Goal: Task Accomplishment & Management: Complete application form

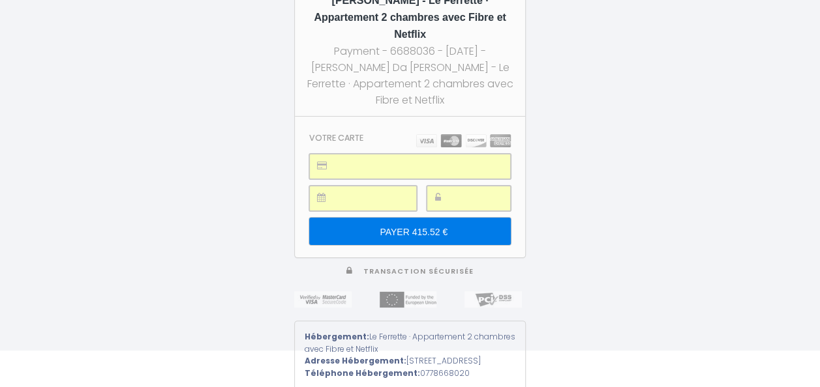
scroll to position [37, 0]
click at [433, 218] on input "PAYER 415.52 €" at bounding box center [409, 231] width 201 height 27
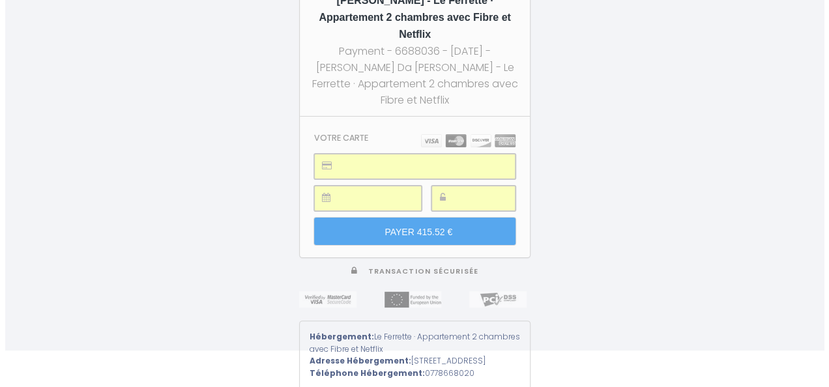
scroll to position [0, 0]
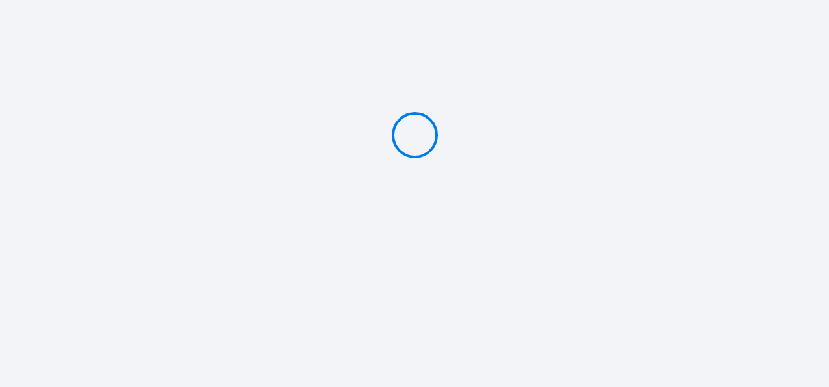
type input "PAYER 415.52 €"
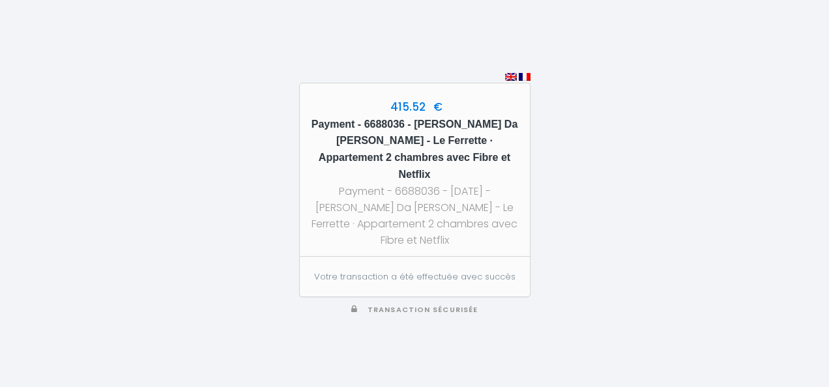
click at [411, 185] on div "Payment - 6688036 - 2025-09-15 - Joao Carlos Da Costa Barreira - Le Ferrette · …" at bounding box center [415, 216] width 207 height 66
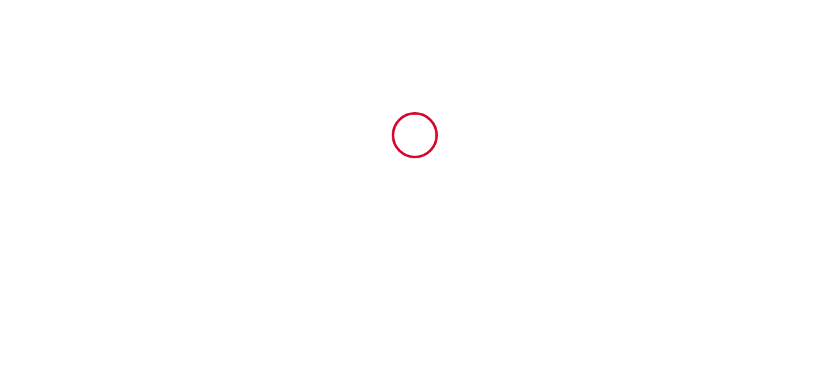
type input "6688036"
type input "Le Ferrette · Appartement 2 chambres avec Fibre et Netflix"
type input "[STREET_ADDRESS][PERSON_NAME]"
type input "90000"
type input "Belfort"
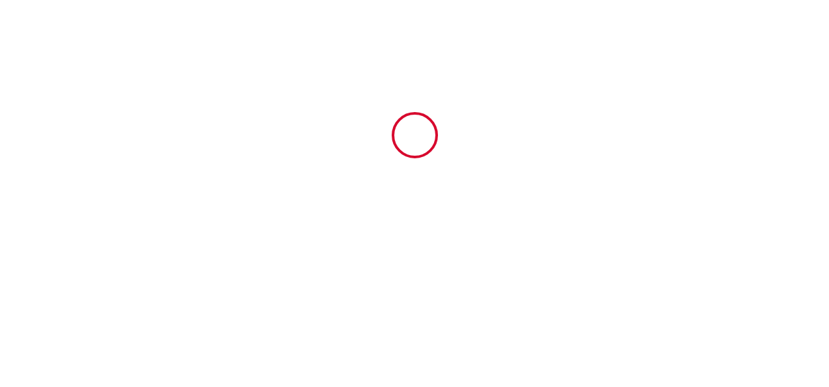
type input "[GEOGRAPHIC_DATA]"
type input "[DATE]"
type input "2"
type input "1"
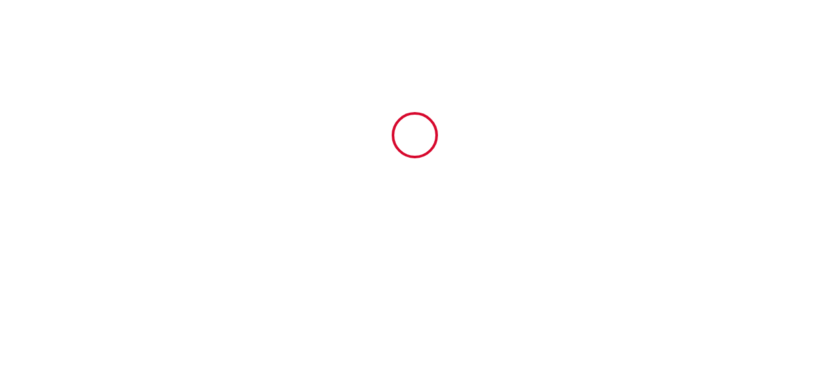
type input "500"
type input "415.52"
type input "[PERSON_NAME]"
type input "Littot"
type input "10 lotissement [GEOGRAPHIC_DATA]"
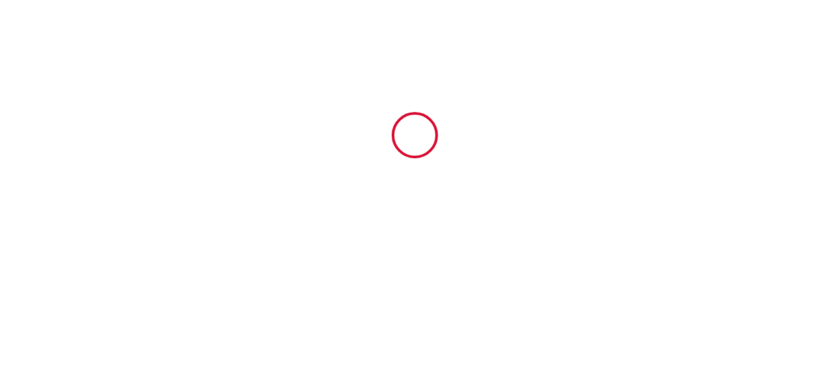
type input "97115"
type input "Sainte Rose"
type input "[GEOGRAPHIC_DATA]"
type input "[EMAIL_ADDRESS][DOMAIN_NAME]"
type input "[PERSON_NAME]"
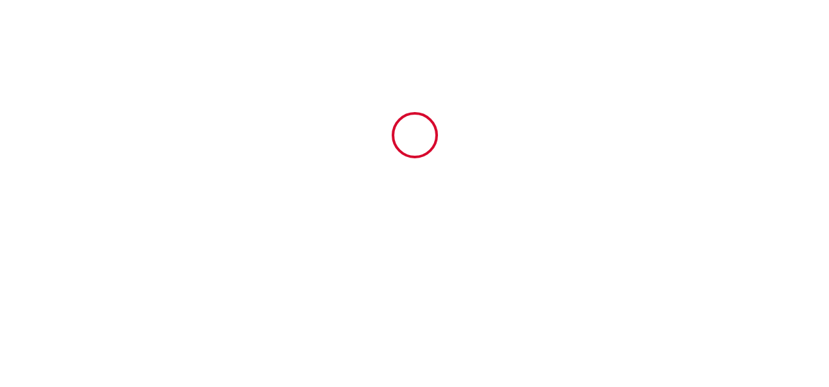
type input "Da Costa [PERSON_NAME]"
type input "[EMAIL_ADDRESS][DOMAIN_NAME]"
type input "[PHONE_NUMBER]"
select select "PT"
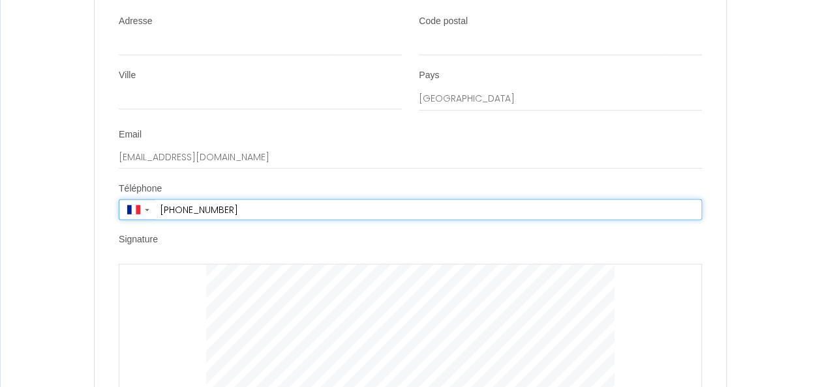
scroll to position [4433, 0]
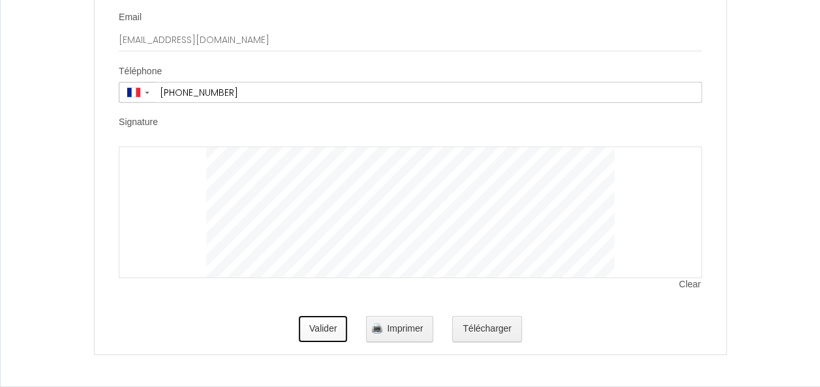
click at [331, 331] on button "Valider" at bounding box center [323, 329] width 49 height 26
click at [401, 333] on span "Imprimer" at bounding box center [405, 328] width 36 height 10
click at [327, 329] on button "Valider" at bounding box center [323, 329] width 49 height 26
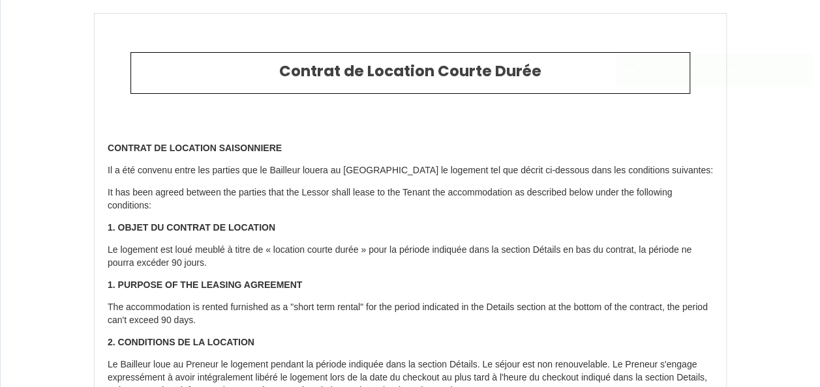
type input "409.5"
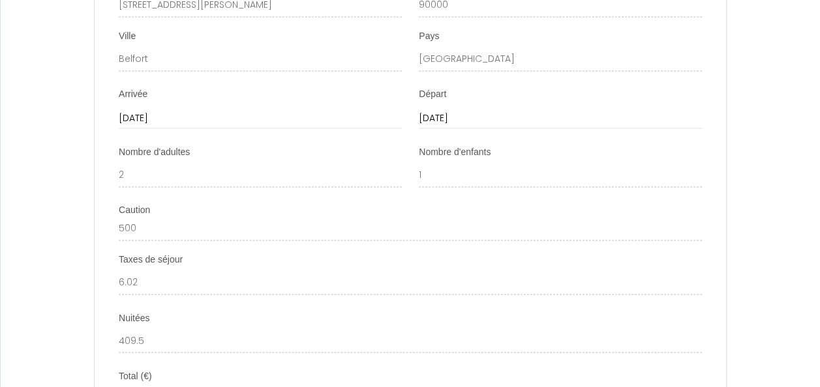
scroll to position [3382, 0]
